Goal: Contribute content: Contribute content

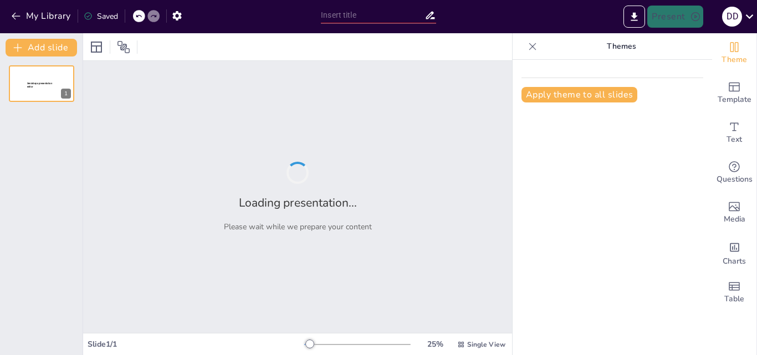
type input "Preparando a los Estudiantes de CONALEP para el Futuro Laboral con IA"
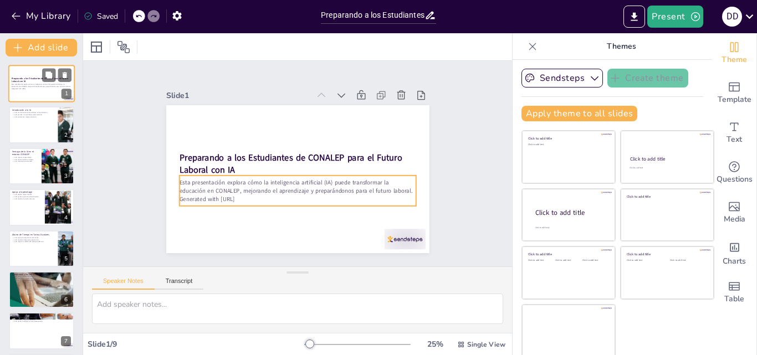
click at [30, 87] on p "Esta presentación explora cómo la inteligencia artificial (IA) puede transforma…" at bounding box center [42, 86] width 60 height 4
click at [213, 181] on p "Esta presentación explora cómo la inteligencia artificial (IA) puede transforma…" at bounding box center [288, 184] width 223 height 111
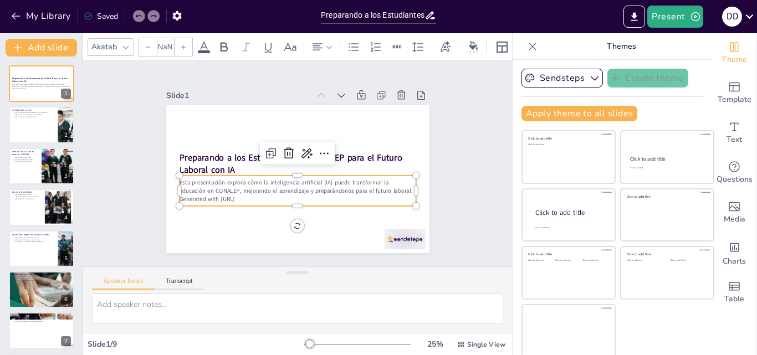
type input "32"
click at [181, 181] on p "Esta presentación explora cómo la inteligencia artificial (IA) puede transforma…" at bounding box center [290, 185] width 230 height 89
click at [181, 181] on p "Esta presentación explora cómo la inteligencia artificial (IA) puede transforma…" at bounding box center [292, 186] width 235 height 65
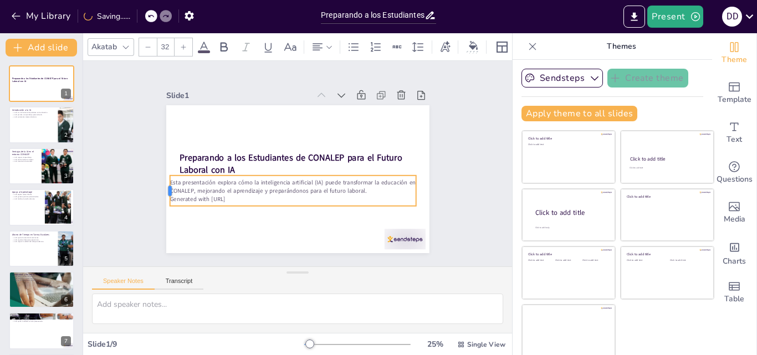
drag, startPoint x: 166, startPoint y: 179, endPoint x: 156, endPoint y: 184, distance: 10.9
click at [156, 179] on div at bounding box center [162, 163] width 15 height 32
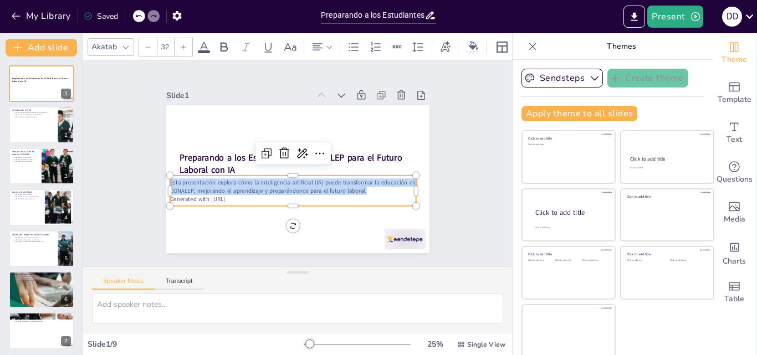
drag, startPoint x: 159, startPoint y: 179, endPoint x: 358, endPoint y: 186, distance: 199.7
click at [358, 186] on p "Esta presentación explora cómo la inteligencia artificial (IA) puede transforma…" at bounding box center [290, 186] width 247 height 42
copy p "Esta presentación explora cómo la inteligencia artificial (IA) puede transforma…"
click at [394, 253] on div at bounding box center [376, 269] width 45 height 32
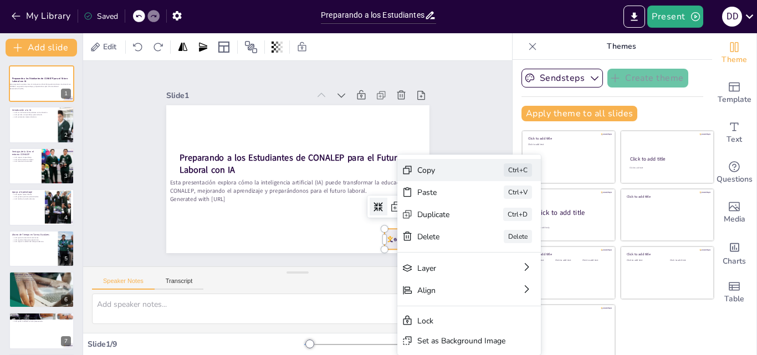
click at [492, 247] on div "Copy" at bounding box center [520, 255] width 56 height 16
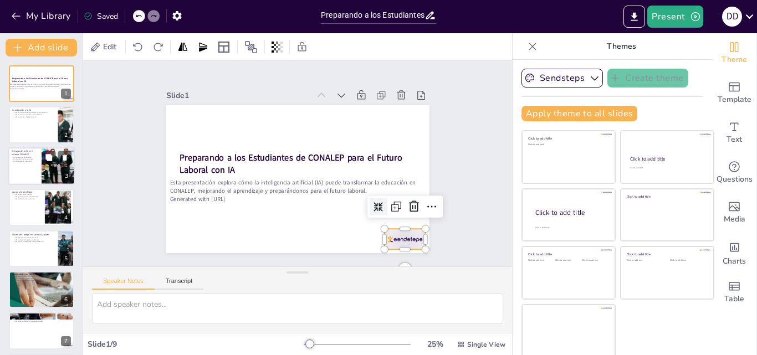
click at [40, 173] on div at bounding box center [41, 166] width 67 height 38
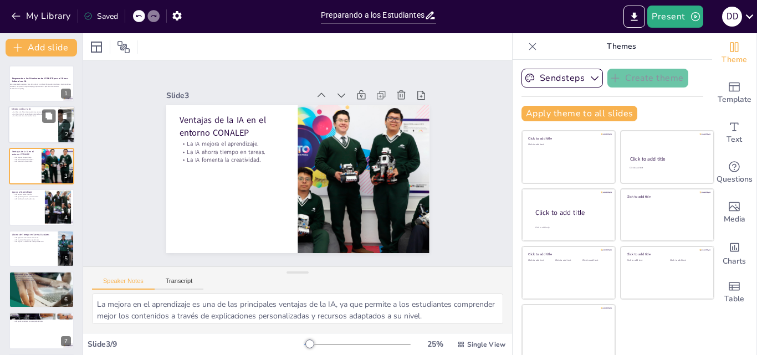
click at [34, 125] on div at bounding box center [41, 125] width 67 height 38
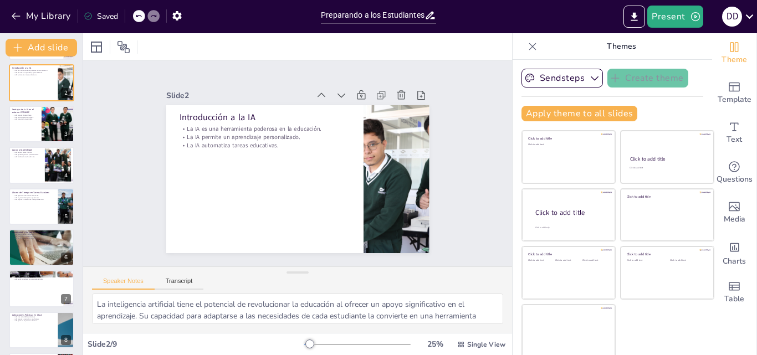
scroll to position [85, 0]
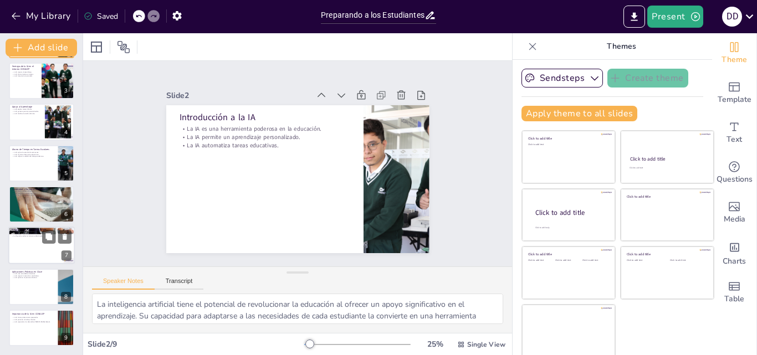
click at [41, 248] on div at bounding box center [41, 246] width 67 height 38
type textarea "Las ventajas en logística son significativas, ya que la IA puede optimizar proc…"
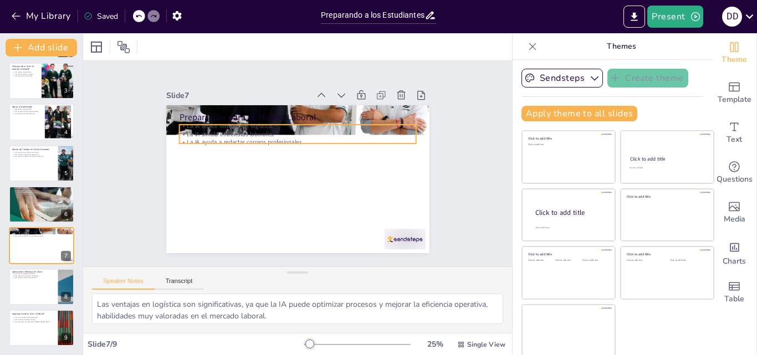
click at [197, 130] on p "La IA simula entrevistas laborales." at bounding box center [300, 134] width 236 height 33
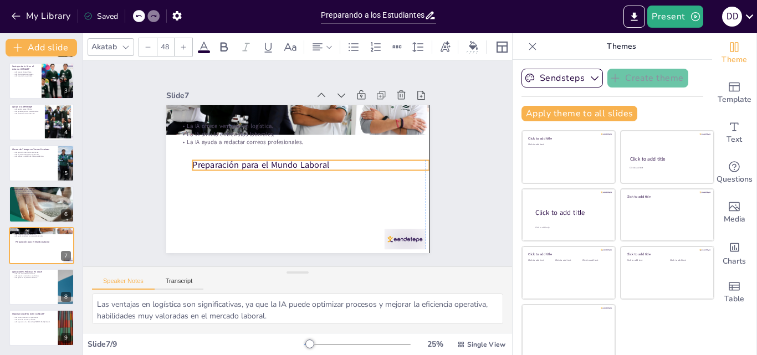
drag, startPoint x: 170, startPoint y: 113, endPoint x: 181, endPoint y: 160, distance: 49.1
click at [192, 160] on p "Preparación para el Mundo Laboral" at bounding box center [310, 166] width 237 height 37
click at [189, 155] on div at bounding box center [194, 150] width 10 height 10
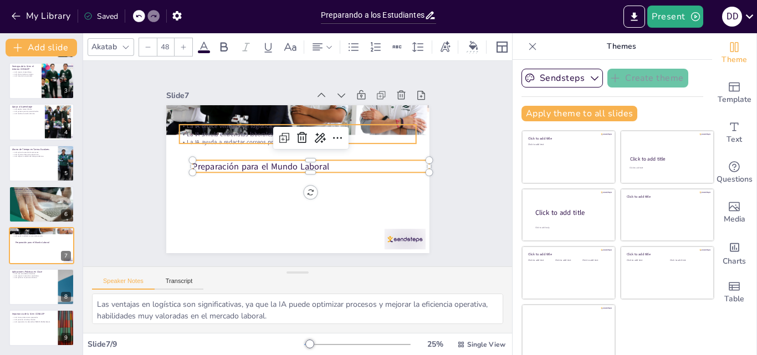
click at [182, 139] on p "La IA ayuda a redactar correos profesionales." at bounding box center [300, 142] width 236 height 33
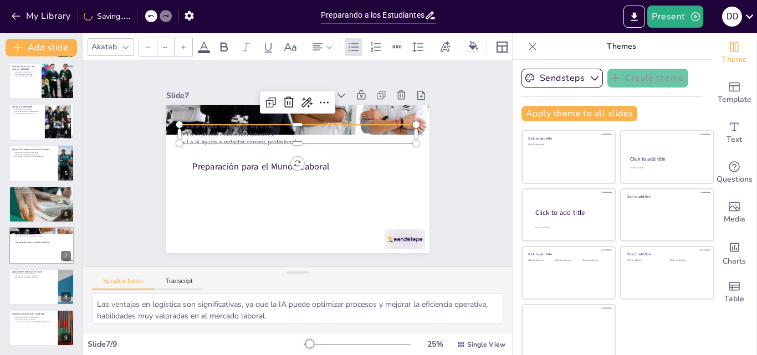
type input "32"
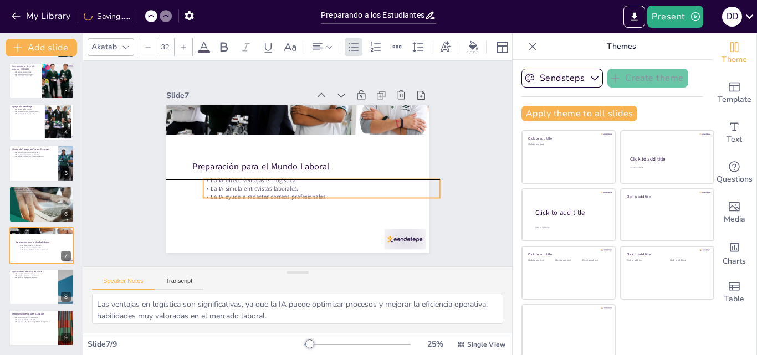
drag, startPoint x: 181, startPoint y: 134, endPoint x: 205, endPoint y: 187, distance: 58.3
click at [205, 187] on div "La IA ofrece ventajas en logística. La IA simula entrevistas laborales. La IA a…" at bounding box center [305, 198] width 217 height 140
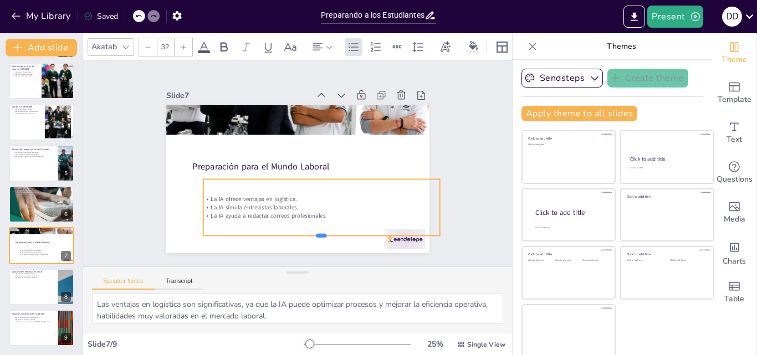
drag, startPoint x: 305, startPoint y: 196, endPoint x: 313, endPoint y: 233, distance: 38.6
click at [313, 233] on div at bounding box center [313, 242] width 237 height 33
click at [30, 83] on div at bounding box center [41, 81] width 67 height 38
type textarea "La mejora en el aprendizaje es una de las principales ventajas de la IA, ya que…"
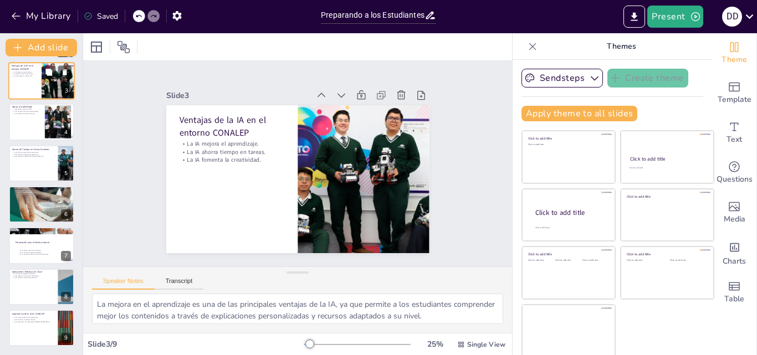
scroll to position [0, 0]
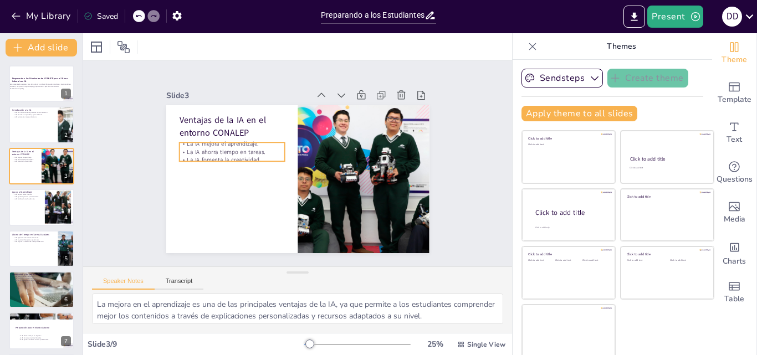
click at [192, 154] on p "La IA fomenta la creatividad." at bounding box center [232, 153] width 105 height 19
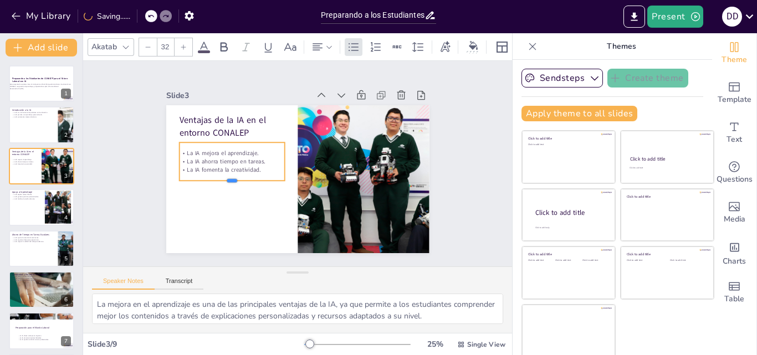
drag, startPoint x: 217, startPoint y: 157, endPoint x: 221, endPoint y: 177, distance: 20.3
click at [221, 174] on div at bounding box center [234, 135] width 84 height 77
click at [52, 90] on div "Esta presentación explora cómo la inteligencia artificial (IA) puede transforma…" at bounding box center [40, 87] width 63 height 8
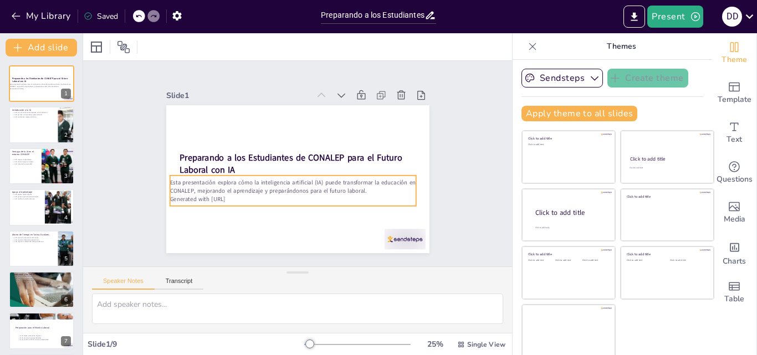
click at [202, 182] on p "Esta presentación explora cómo la inteligencia artificial (IA) puede transforma…" at bounding box center [288, 185] width 245 height 67
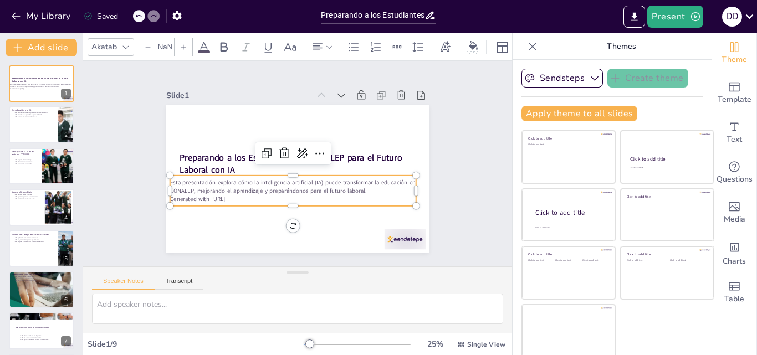
type input "32"
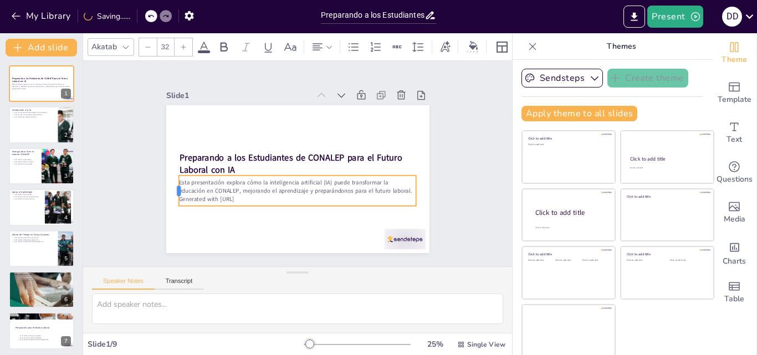
drag, startPoint x: 156, startPoint y: 185, endPoint x: 164, endPoint y: 185, distance: 8.3
click at [164, 154] on div at bounding box center [174, 139] width 21 height 32
click at [240, 196] on p "Generated with [URL]" at bounding box center [269, 183] width 146 height 197
click at [240, 196] on p "Generated with [URL]" at bounding box center [286, 197] width 229 height 82
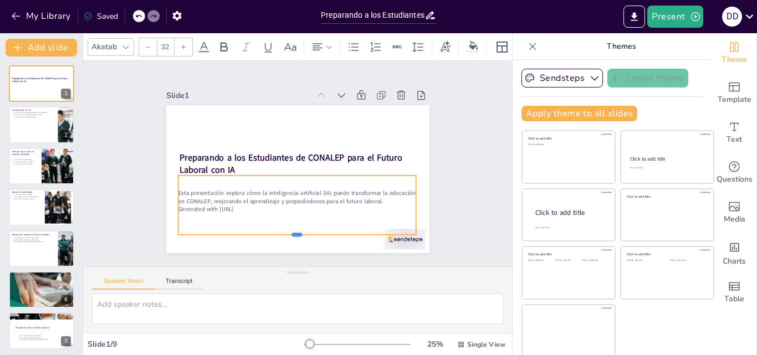
drag, startPoint x: 285, startPoint y: 221, endPoint x: 287, endPoint y: 232, distance: 11.2
click at [287, 232] on div at bounding box center [266, 232] width 221 height 105
click at [239, 206] on p "Generated with [URL]" at bounding box center [292, 208] width 237 height 33
click at [239, 206] on p "Generated with [URL]" at bounding box center [267, 197] width 182 height 165
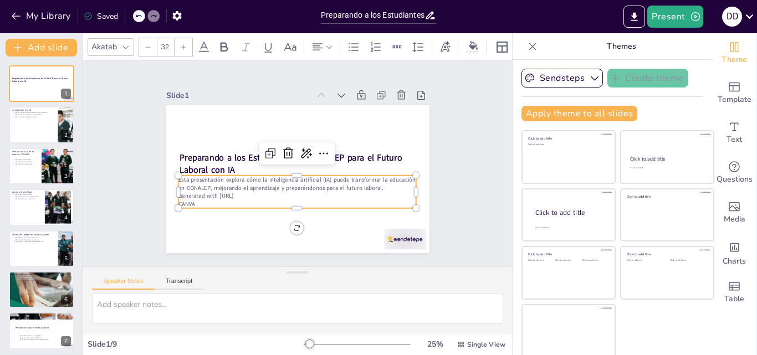
click at [455, 124] on div "Slide 1 Preparando a los Estudiantes de CONALEP para el Futuro Laboral con IA E…" at bounding box center [298, 164] width 468 height 419
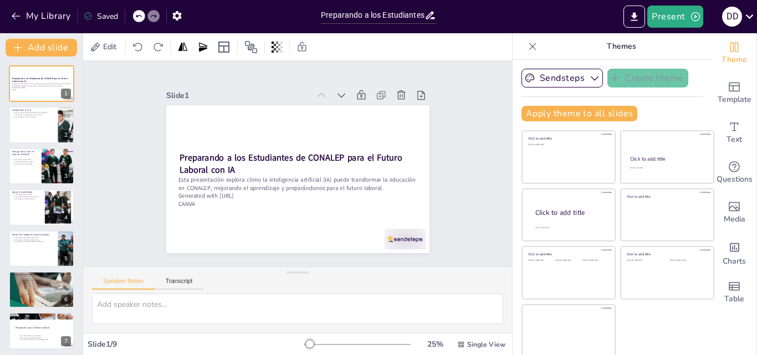
scroll to position [2, 0]
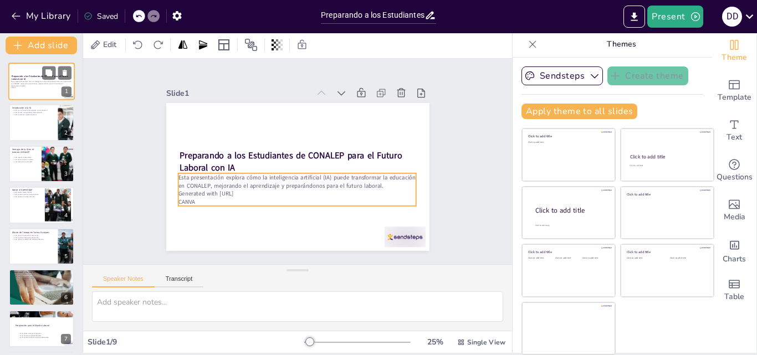
click at [26, 85] on p "Generated with [URL]" at bounding box center [41, 86] width 60 height 2
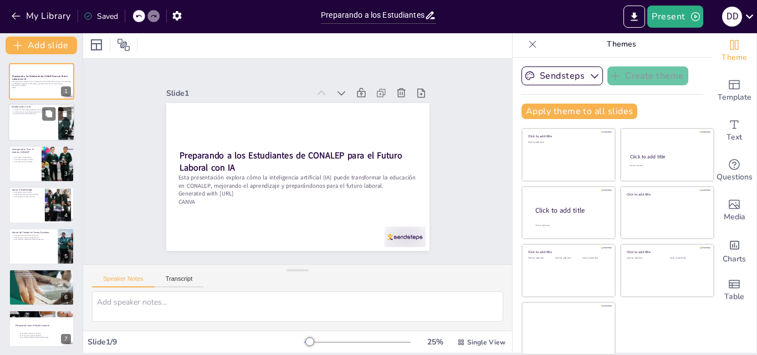
click at [38, 117] on div at bounding box center [41, 123] width 67 height 38
type textarea "La inteligencia artificial tiene el potencial de revolucionar la educación al o…"
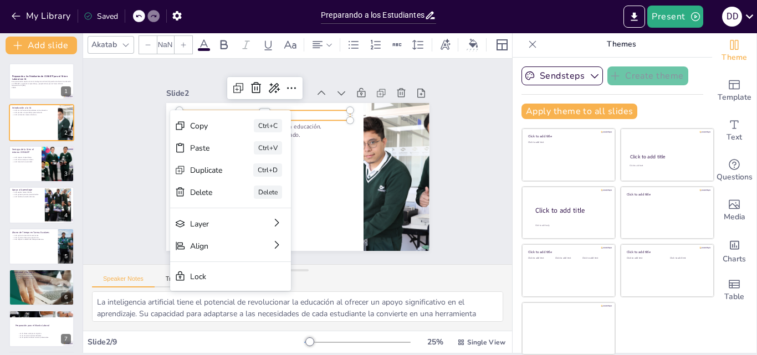
type input "48"
click at [271, 177] on div "Copy" at bounding box center [288, 184] width 34 height 14
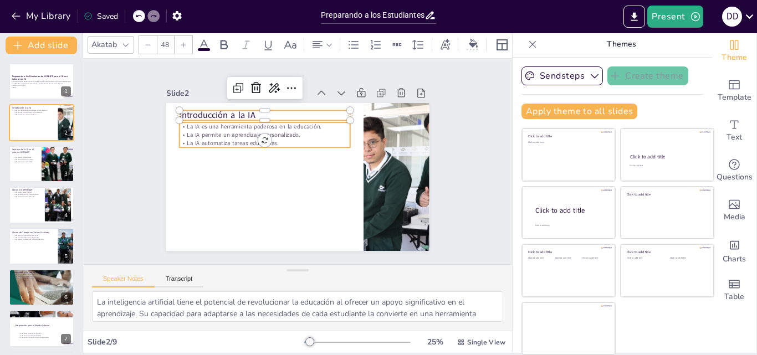
click at [292, 156] on div at bounding box center [295, 177] width 277 height 175
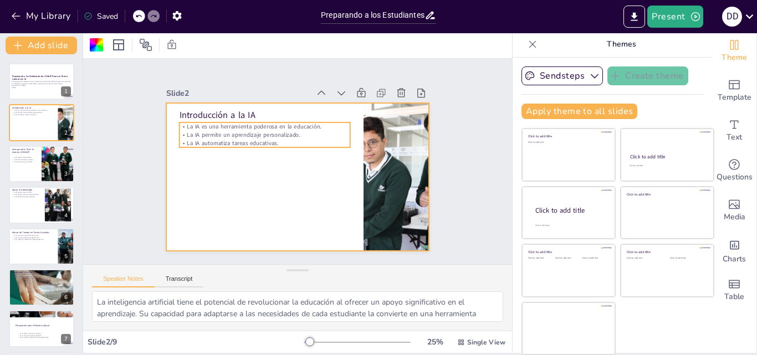
click at [262, 138] on p "La IA automatiza tareas educativas." at bounding box center [269, 136] width 169 height 43
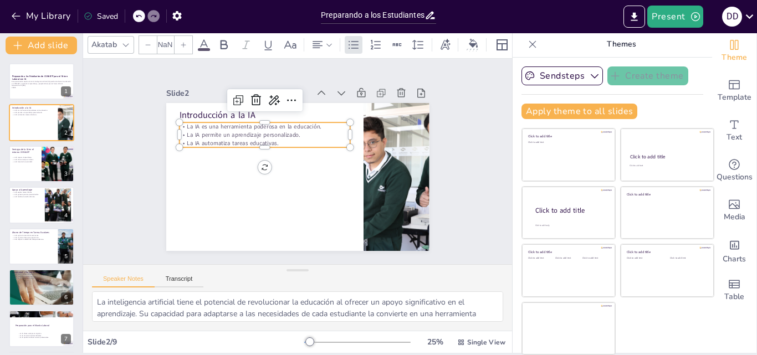
type input "32"
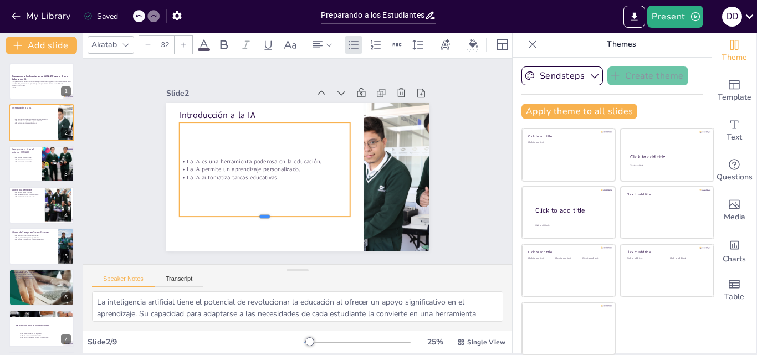
click at [256, 215] on div at bounding box center [259, 217] width 171 height 27
click at [252, 133] on div "La IA es una herramienta poderosa en la educación. La IA permite un aprendizaje…" at bounding box center [263, 164] width 187 height 130
click at [262, 172] on p "La IA automatiza tareas educativas." at bounding box center [261, 172] width 169 height 44
click at [262, 174] on p "La IA automatiza tareas educativas." at bounding box center [263, 175] width 171 height 26
click at [262, 174] on p "La IA automatiza tareas educativas." at bounding box center [261, 168] width 165 height 60
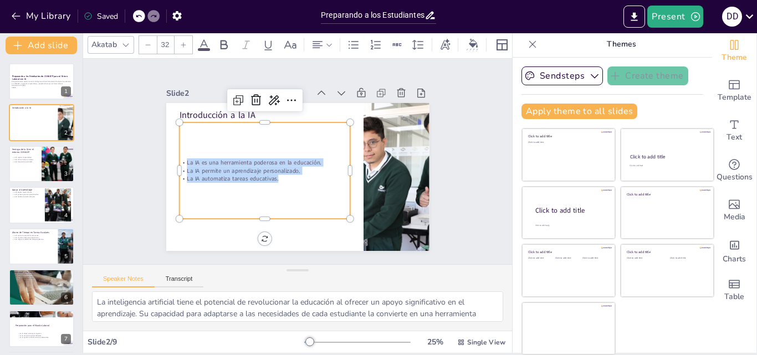
drag, startPoint x: 274, startPoint y: 175, endPoint x: 170, endPoint y: 160, distance: 105.4
click at [177, 160] on div "La IA es una herramienta poderosa en la educación. La IA permite un aprendizaje…" at bounding box center [263, 164] width 172 height 60
copy div "La IA es una herramienta poderosa en la educación. La IA permite un aprendizaje…"
click at [114, 16] on div "Saved" at bounding box center [101, 16] width 34 height 11
click at [180, 16] on icon "button" at bounding box center [176, 15] width 9 height 9
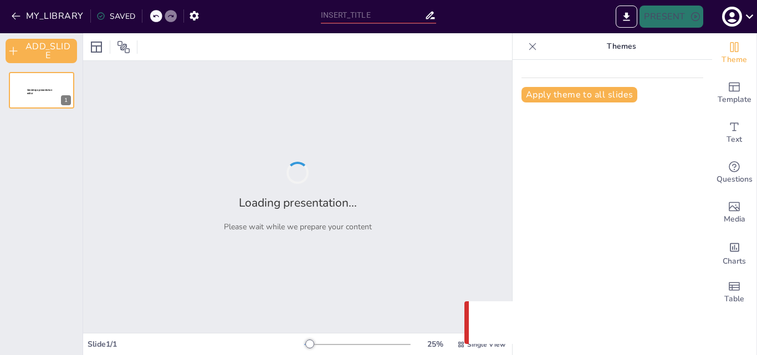
type input "Preparando a los Estudiantes de CONALEP para el Futuro Laboral con IA"
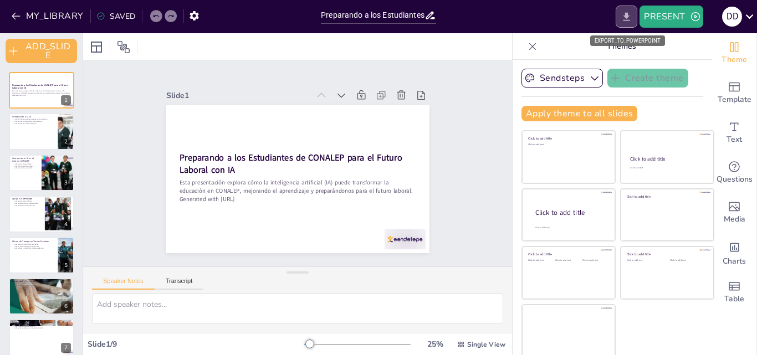
click at [625, 19] on icon "EXPORT_TO_POWERPOINT" at bounding box center [627, 17] width 12 height 12
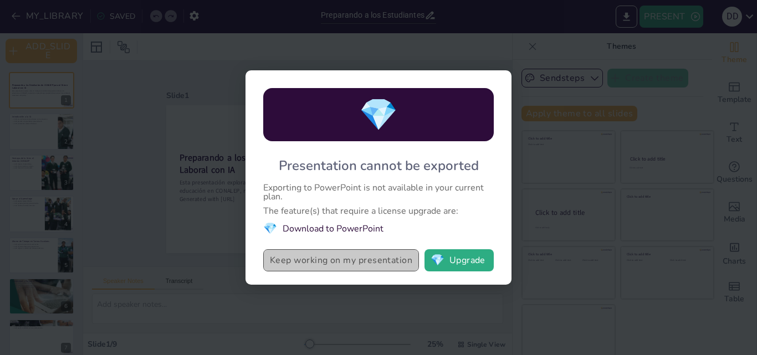
click at [392, 264] on button "Keep working on my presentation" at bounding box center [341, 261] width 156 height 22
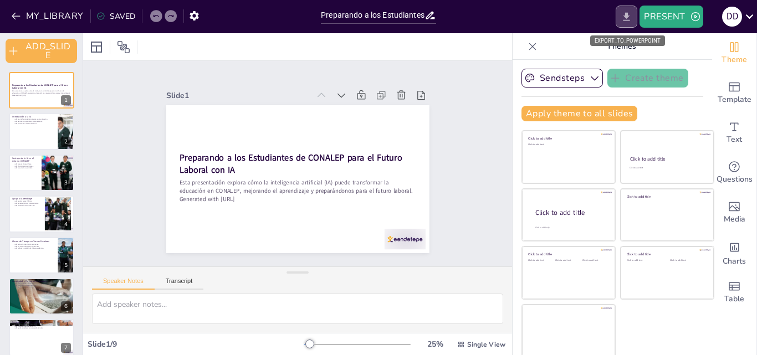
click at [629, 17] on icon "EXPORT_TO_POWERPOINT" at bounding box center [627, 17] width 12 height 12
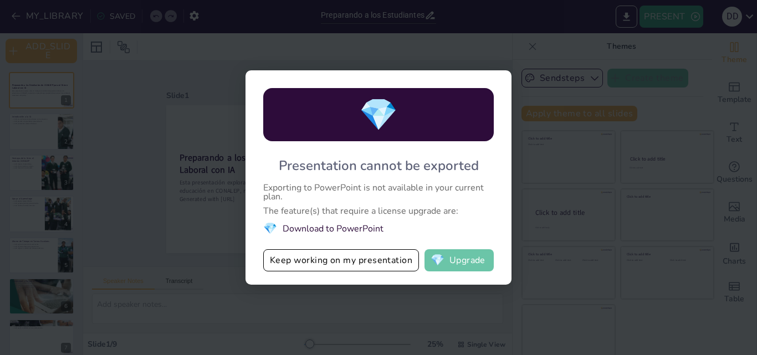
click at [463, 261] on button "💎 Upgrade" at bounding box center [459, 261] width 69 height 22
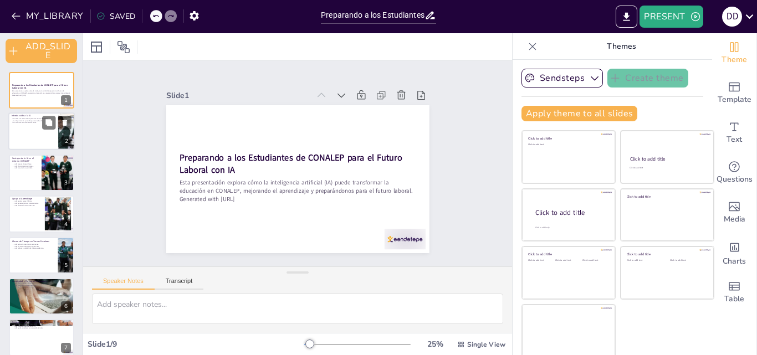
click at [38, 136] on div at bounding box center [41, 132] width 67 height 38
type textarea "La inteligencia artificial tiene el potencial de revolucionar la educación al o…"
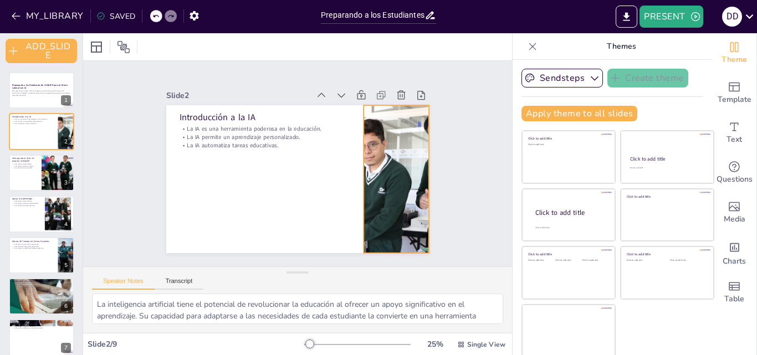
click at [370, 188] on div at bounding box center [396, 179] width 263 height 148
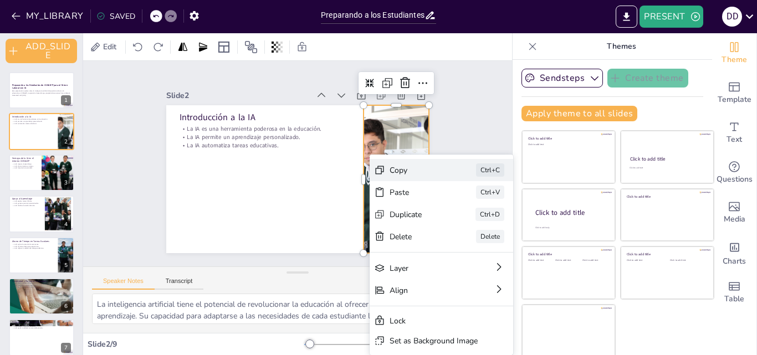
click at [473, 226] on div "Copy" at bounding box center [500, 231] width 55 height 11
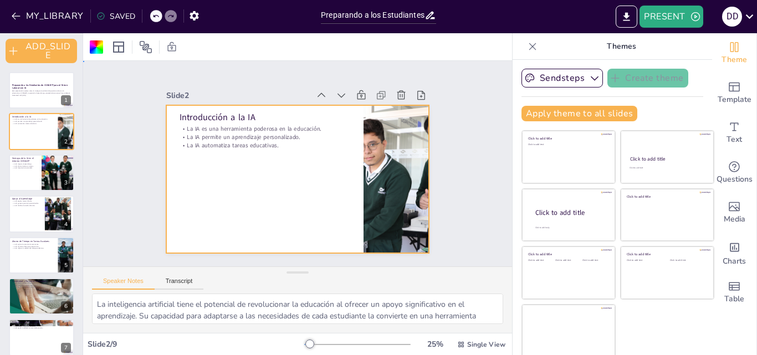
click at [462, 168] on div "Slide 1 Preparando a los Estudiantes de CONALEP para el Futuro Laboral con IA E…" at bounding box center [297, 164] width 429 height 206
